Goal: Task Accomplishment & Management: Manage account settings

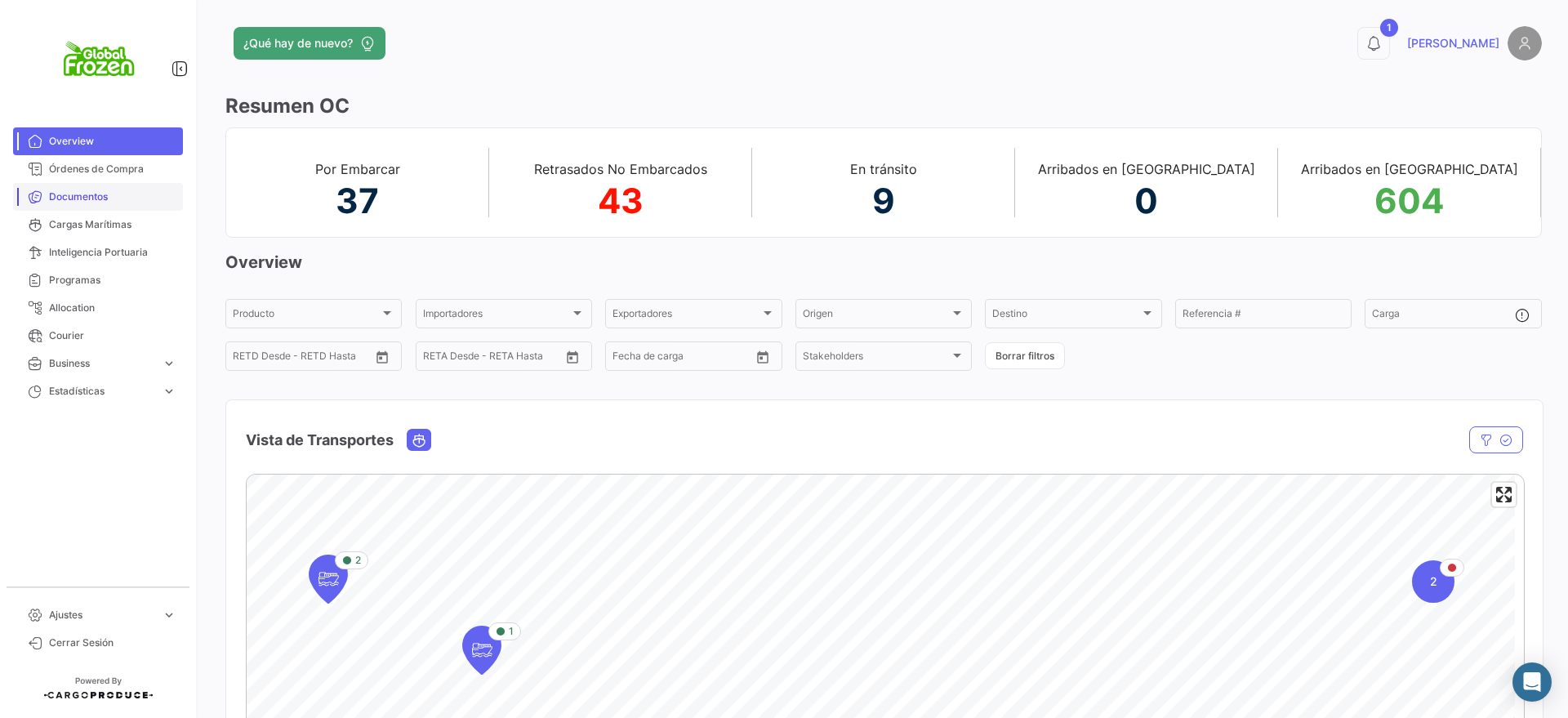
click at [81, 187] on link "Documentos" at bounding box center [97, 197] width 169 height 28
click at [82, 191] on span "Documentos" at bounding box center [113, 197] width 128 height 15
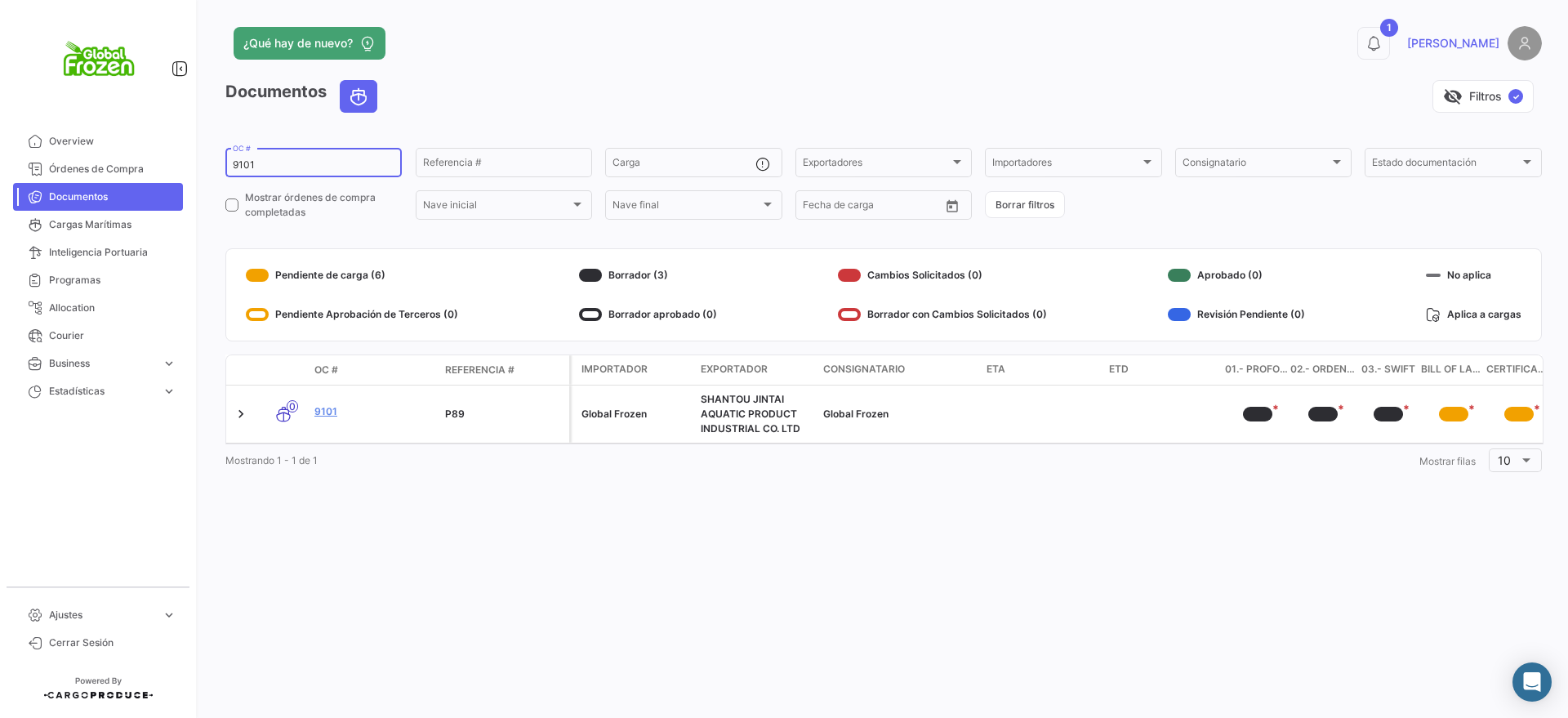
drag, startPoint x: 267, startPoint y: 158, endPoint x: 203, endPoint y: 164, distance: 64.3
click at [203, 164] on div "¿Qué hay de nuevo? 1 [PERSON_NAME] Documentos visibility_off Filtros ✓ 9101 OC …" at bounding box center [884, 359] width 1369 height 718
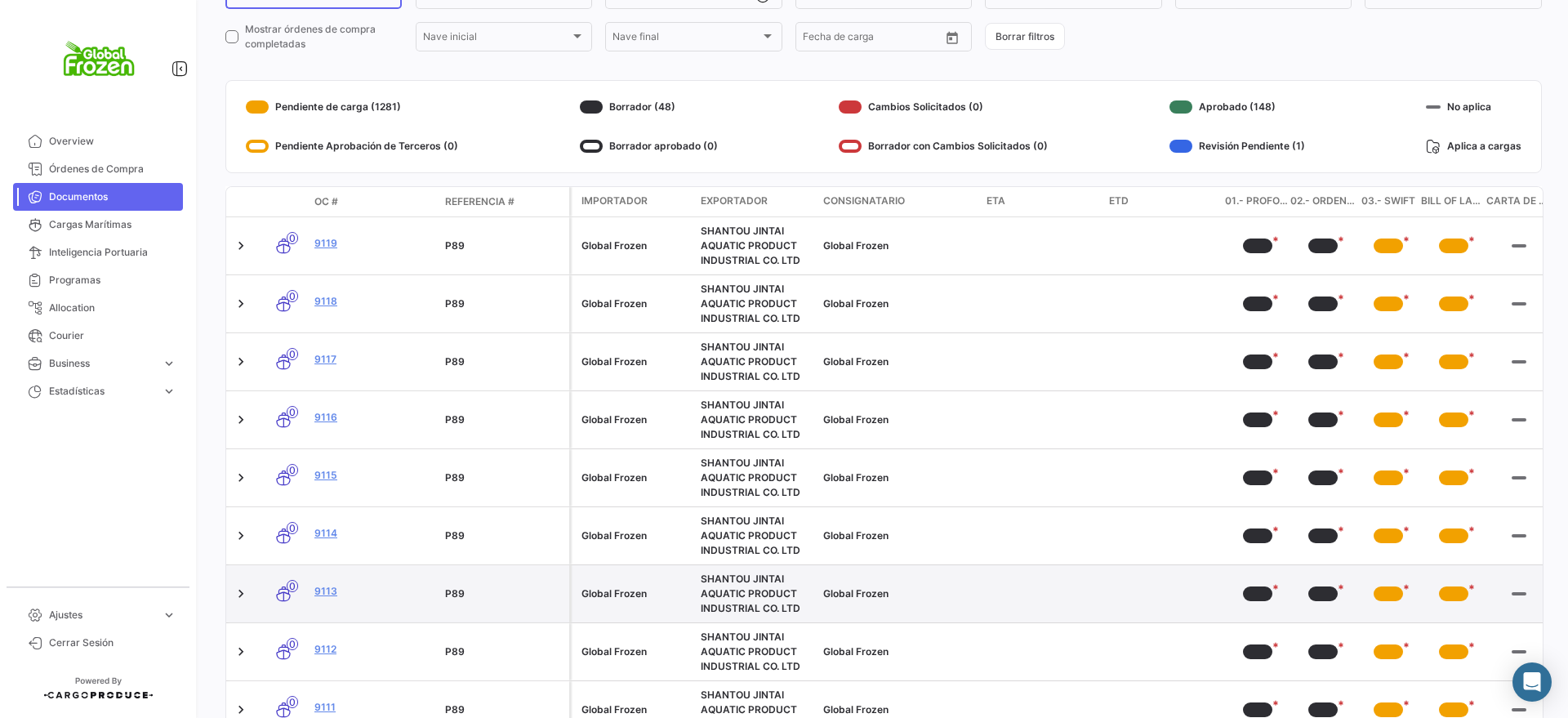
scroll to position [335, 0]
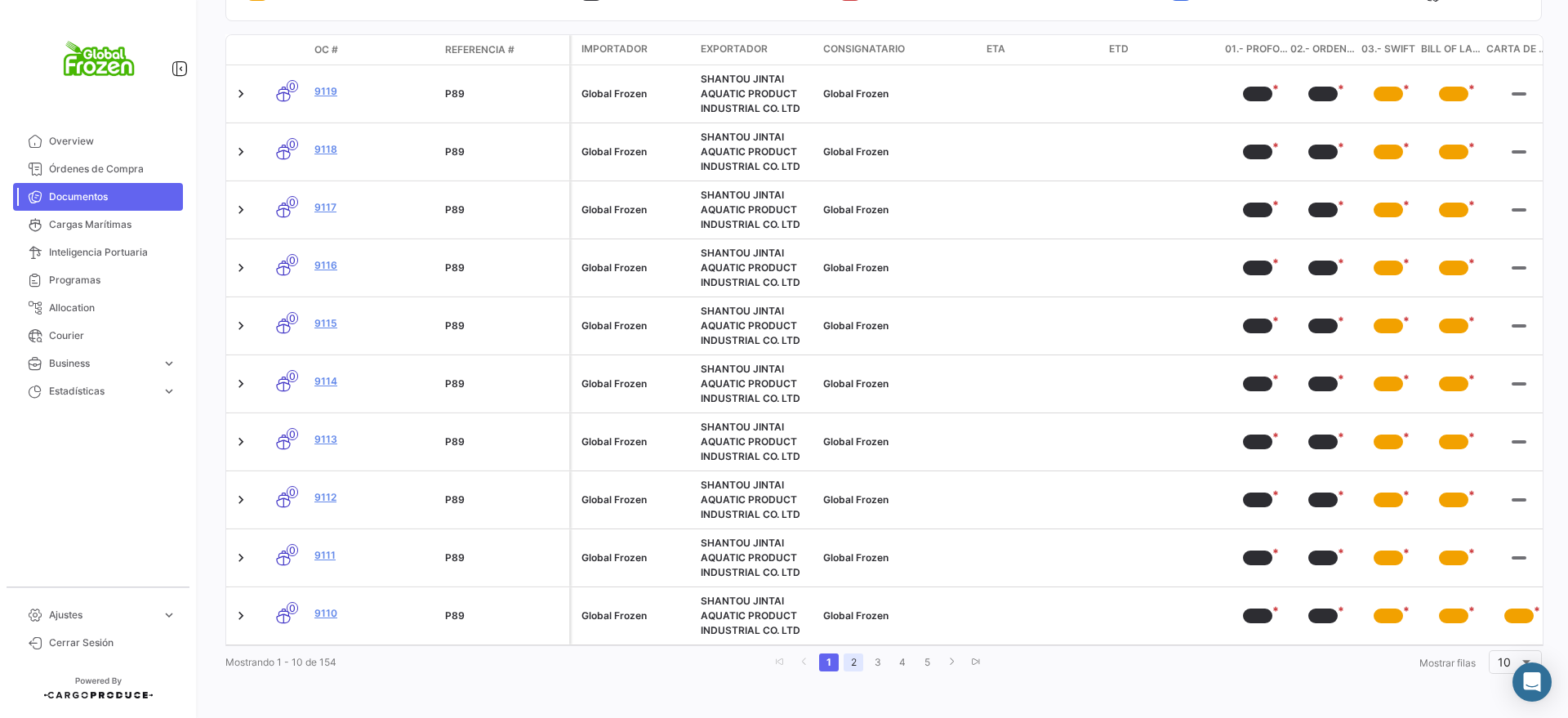
click at [853, 662] on link "2" at bounding box center [853, 662] width 19 height 18
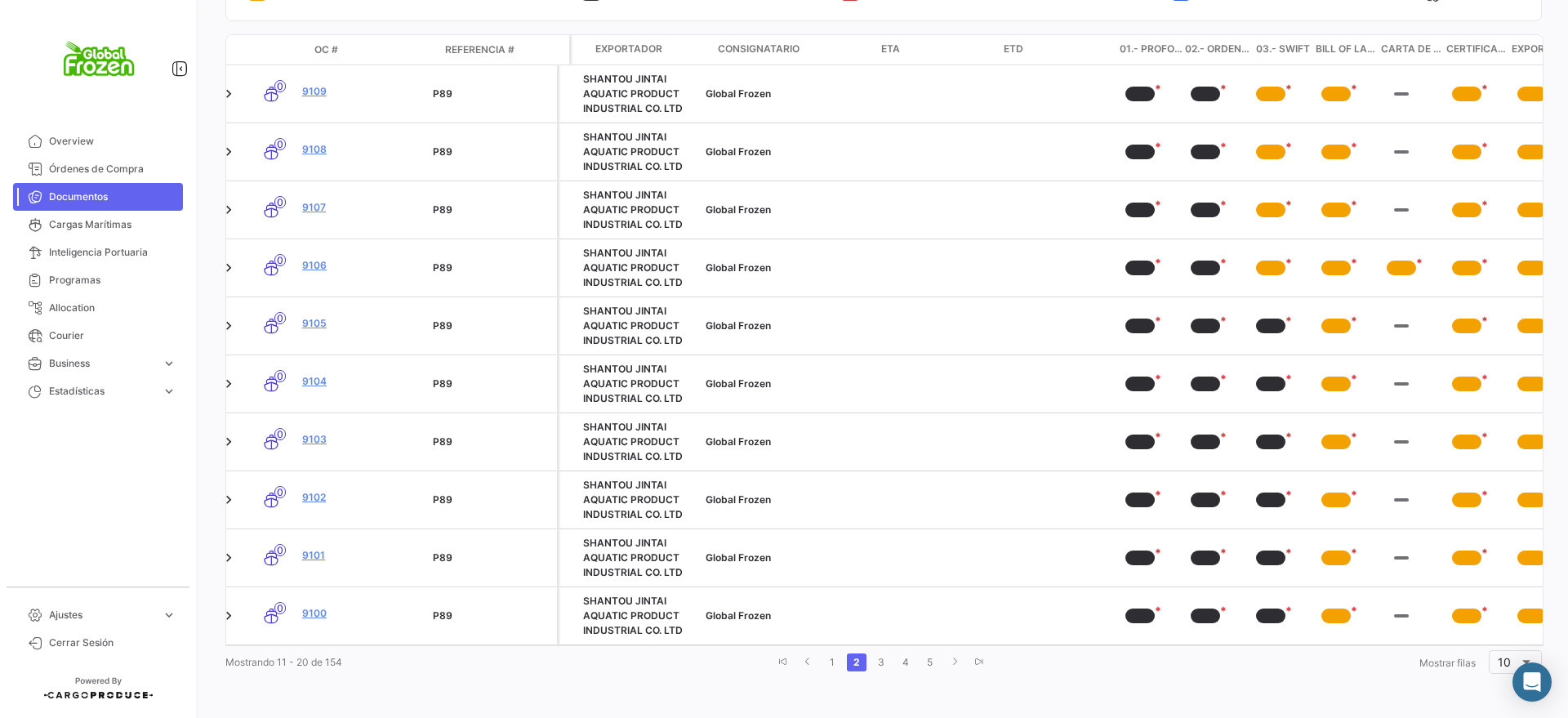
scroll to position [0, 0]
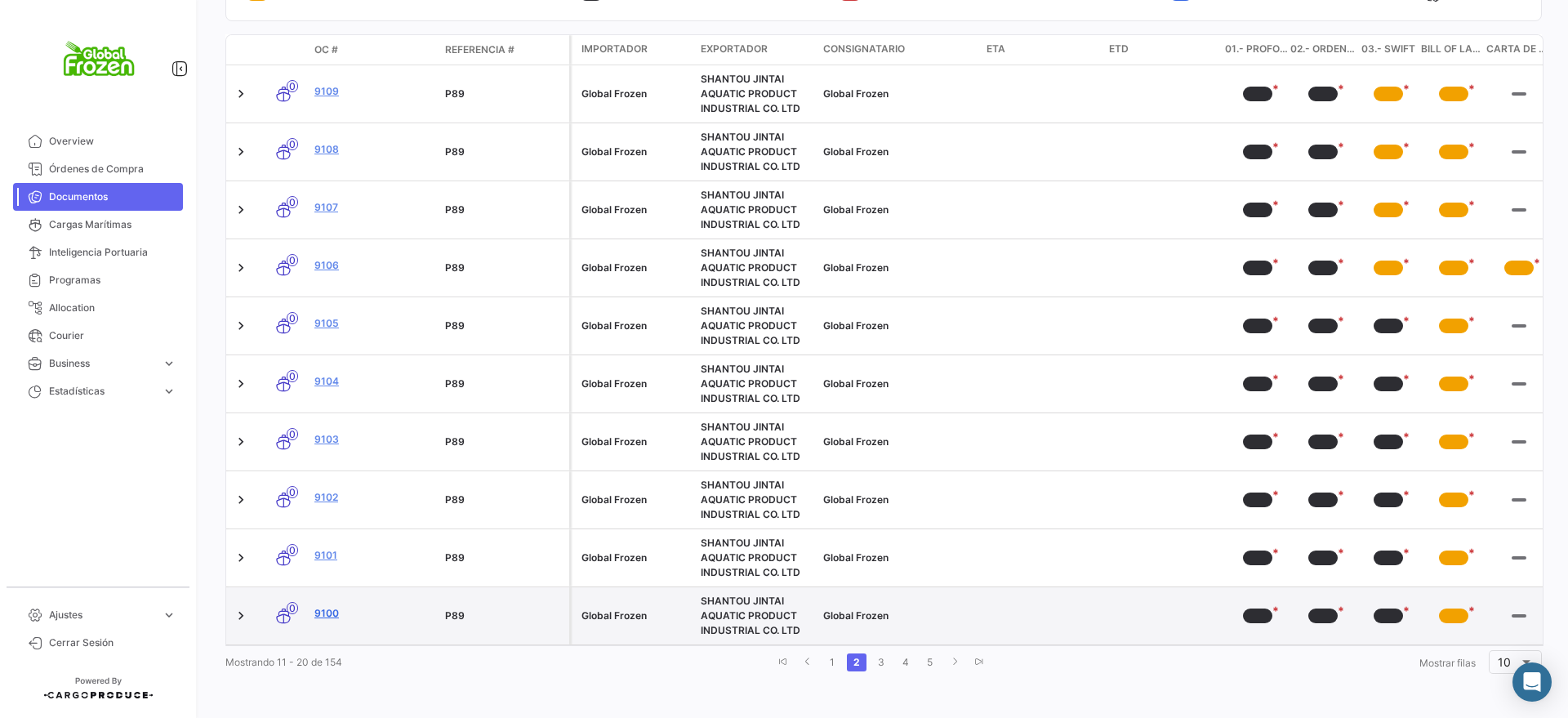
click at [328, 606] on link "9100" at bounding box center [373, 613] width 118 height 15
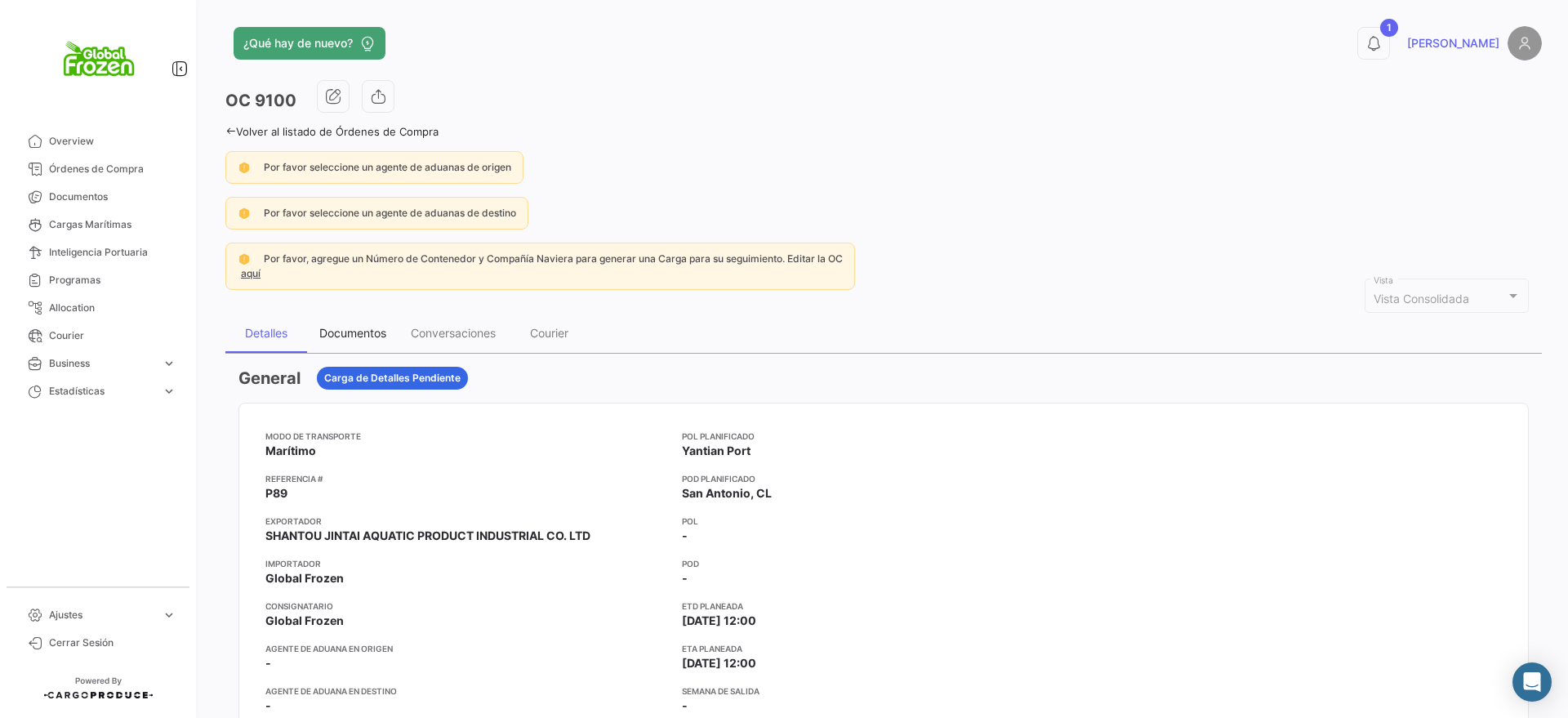
click at [351, 333] on div "Documentos" at bounding box center [353, 333] width 67 height 14
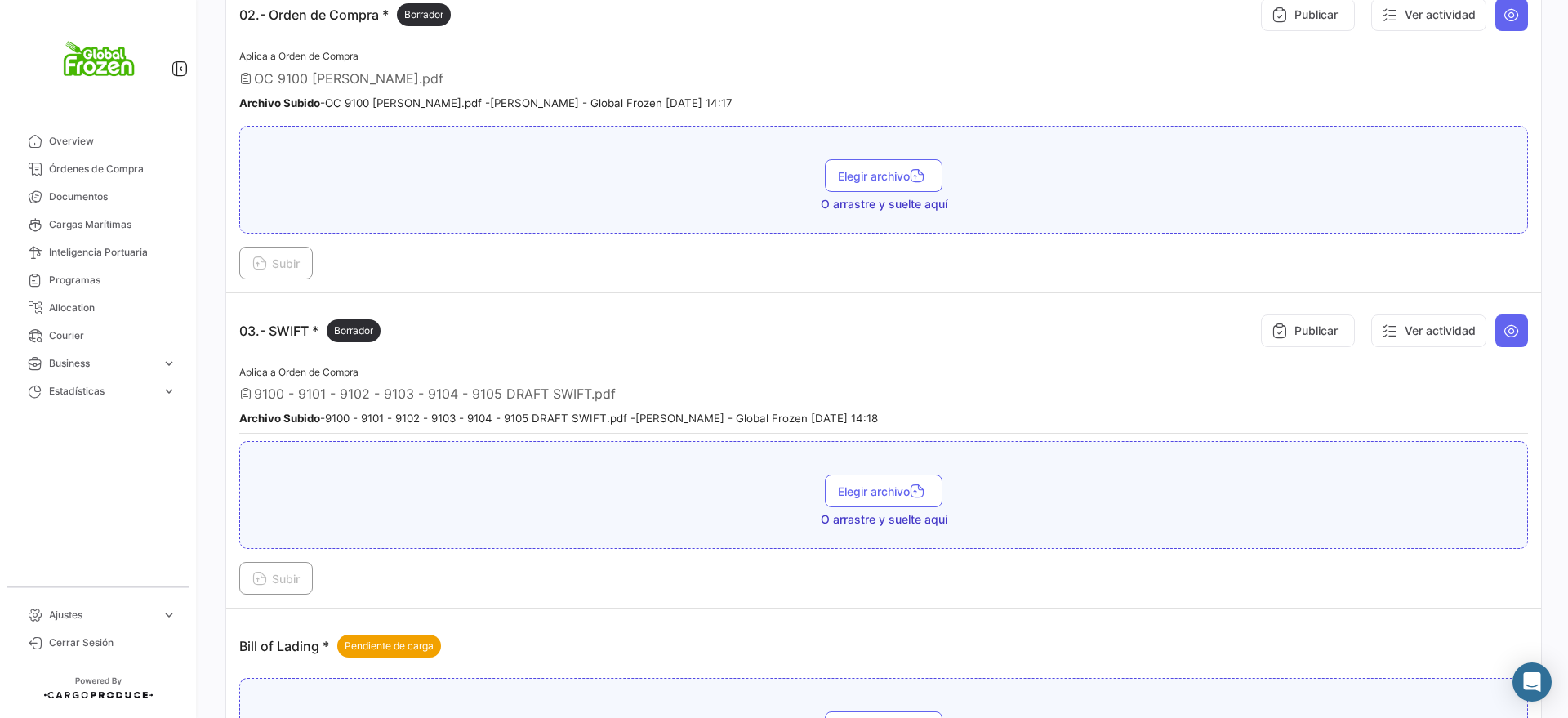
scroll to position [817, 0]
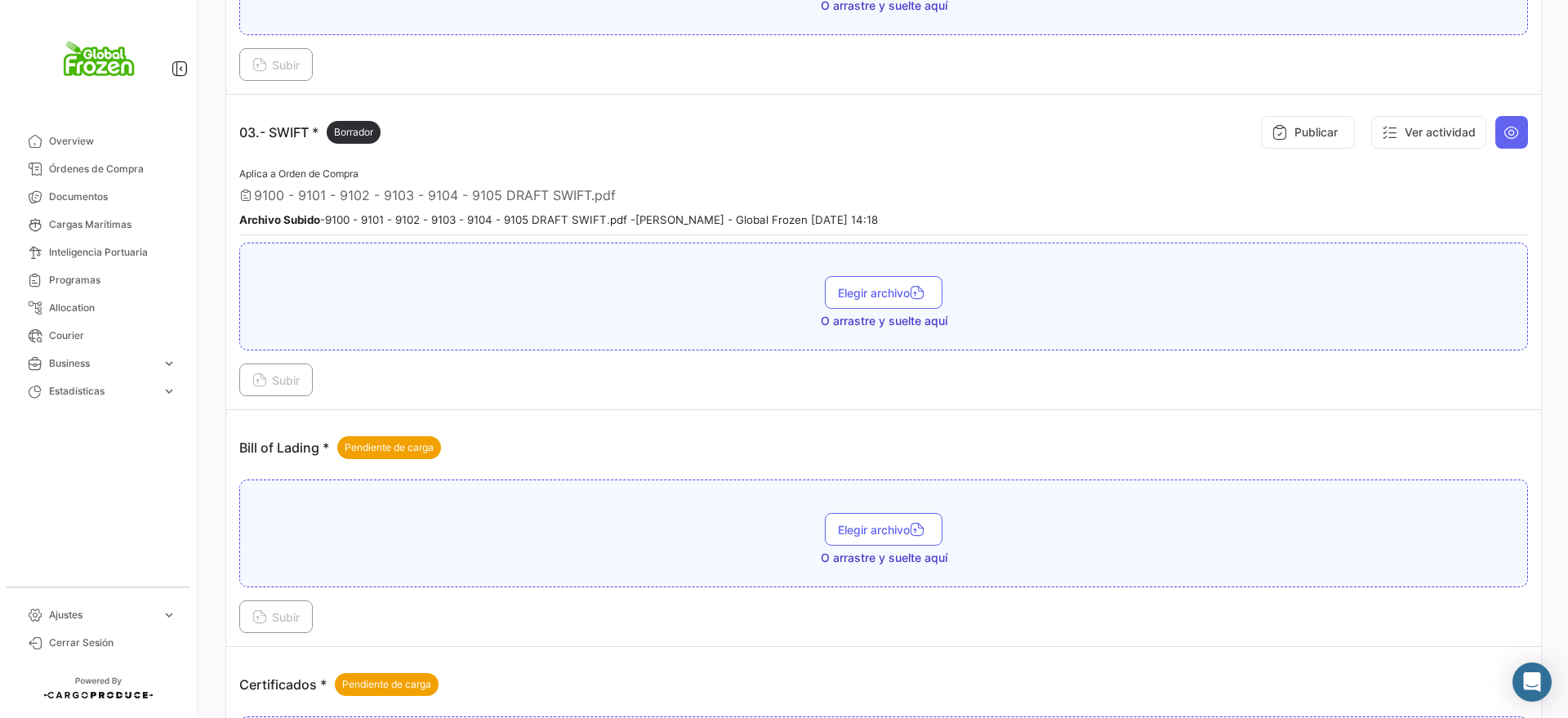
drag, startPoint x: 473, startPoint y: 419, endPoint x: 474, endPoint y: 428, distance: 9.1
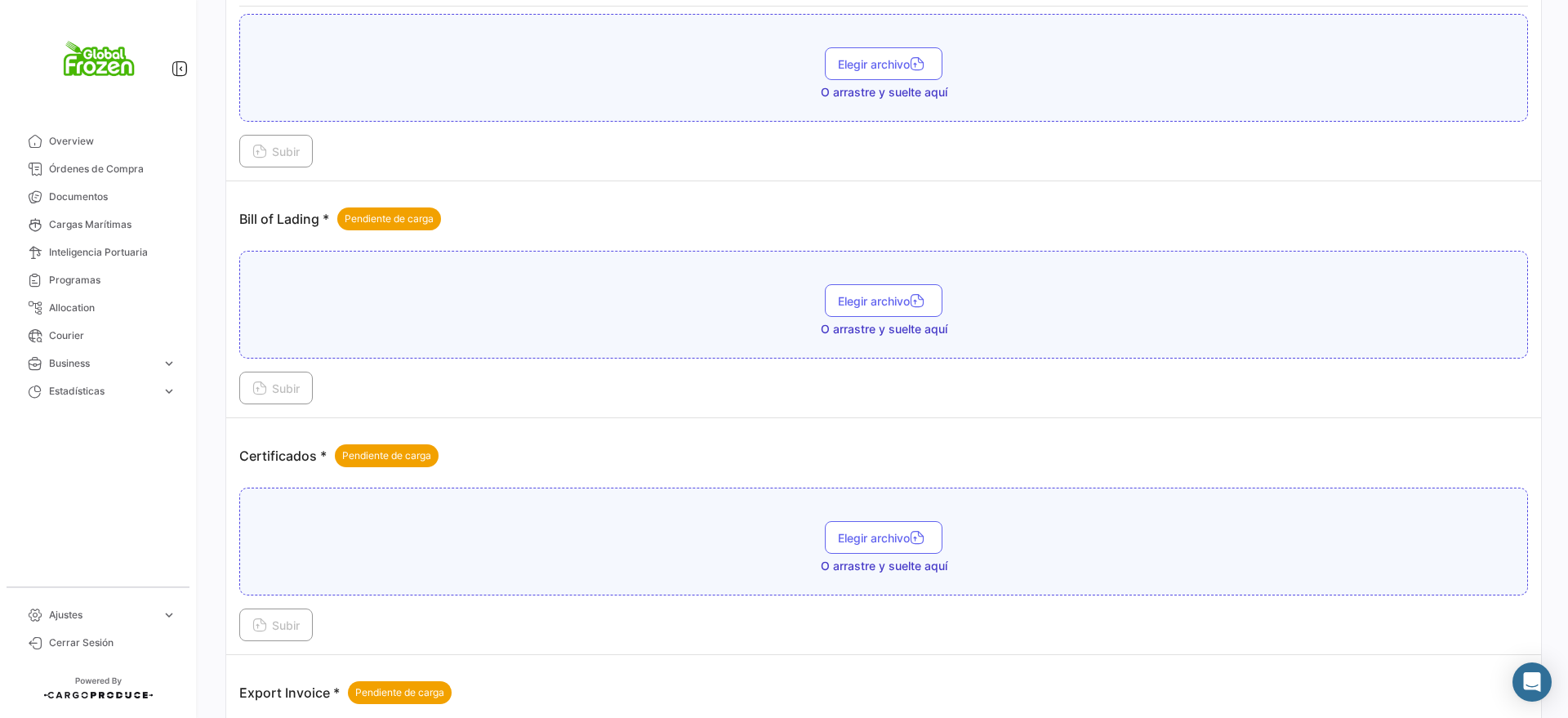
drag, startPoint x: 474, startPoint y: 428, endPoint x: 328, endPoint y: 397, distance: 149.3
click at [328, 397] on div "Subir" at bounding box center [884, 387] width 1289 height 32
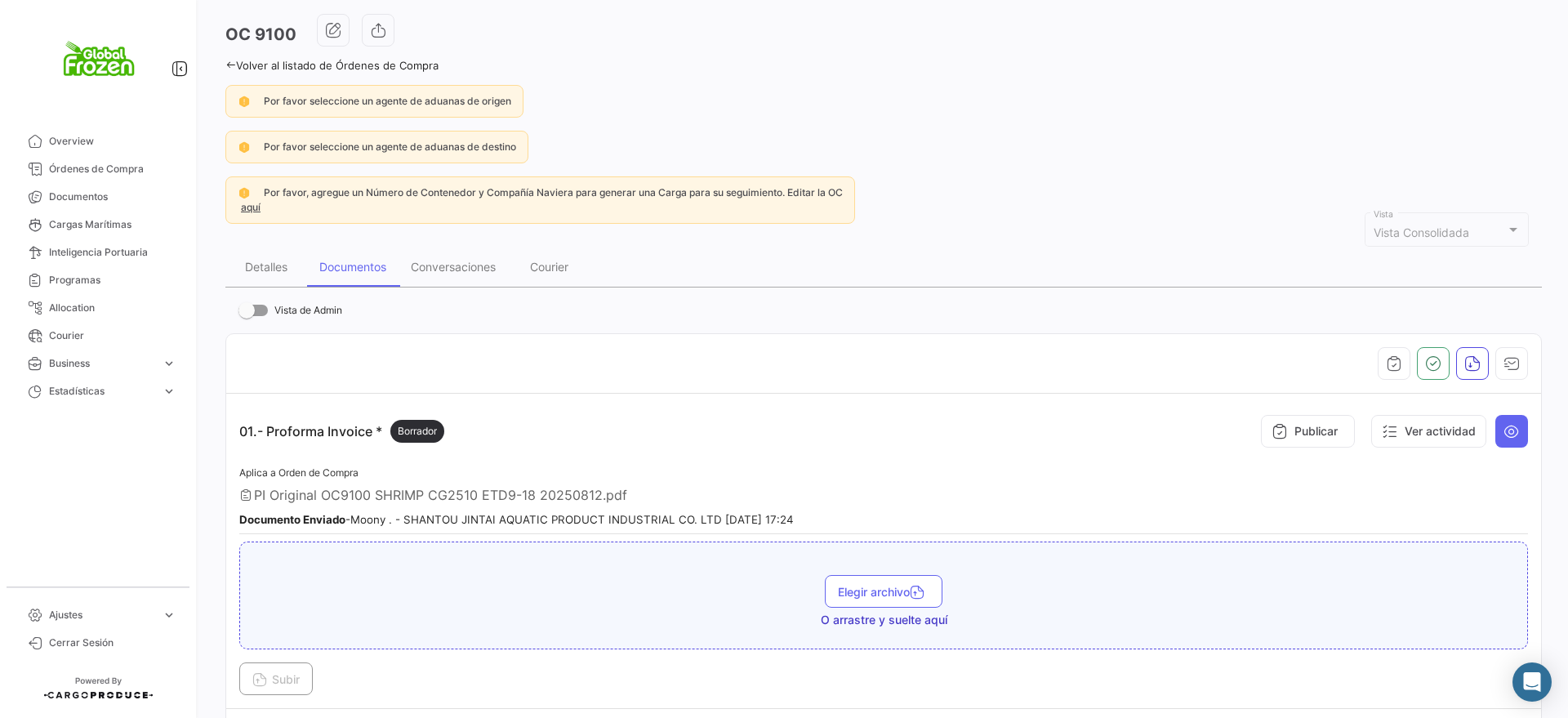
scroll to position [0, 0]
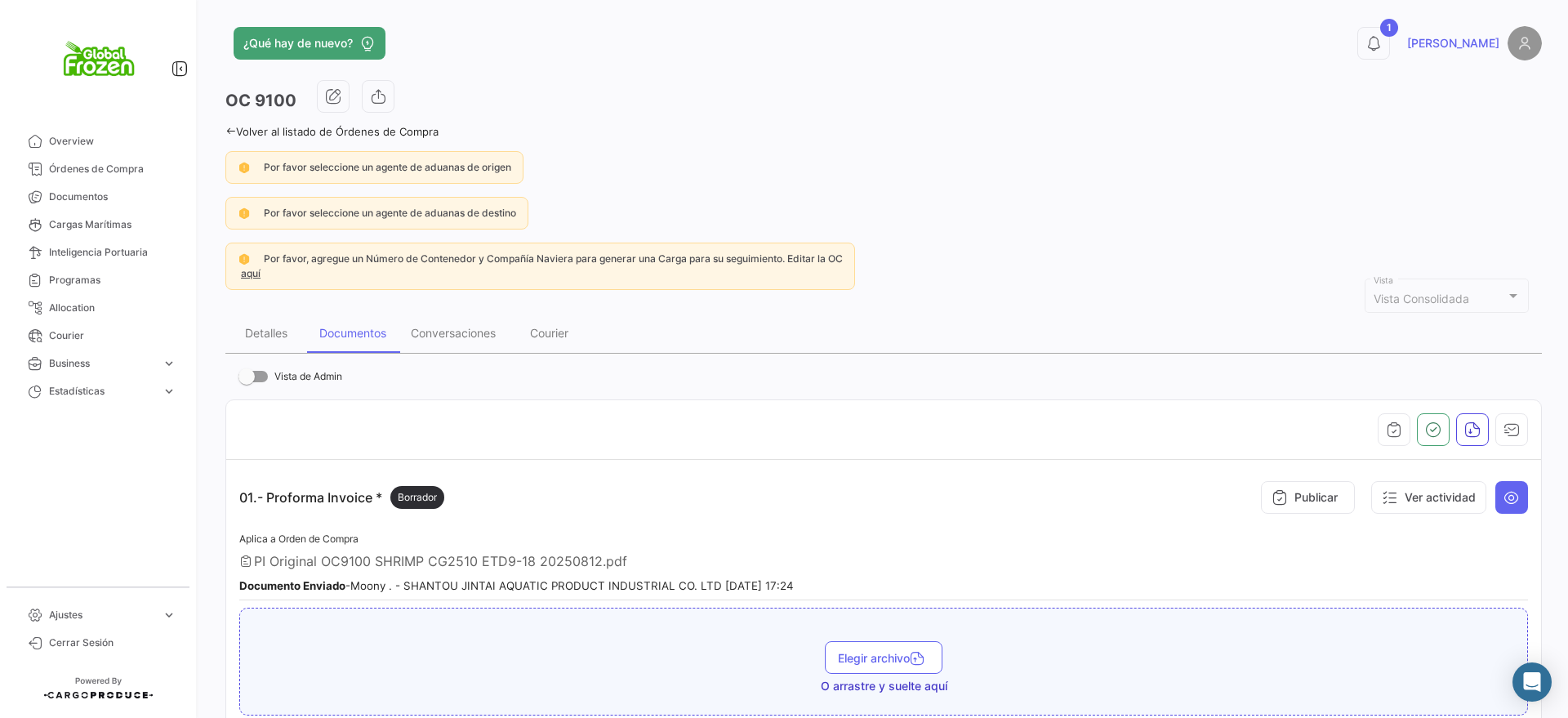
click at [755, 402] on th at bounding box center [884, 430] width 1315 height 59
